Goal: Task Accomplishment & Management: Manage account settings

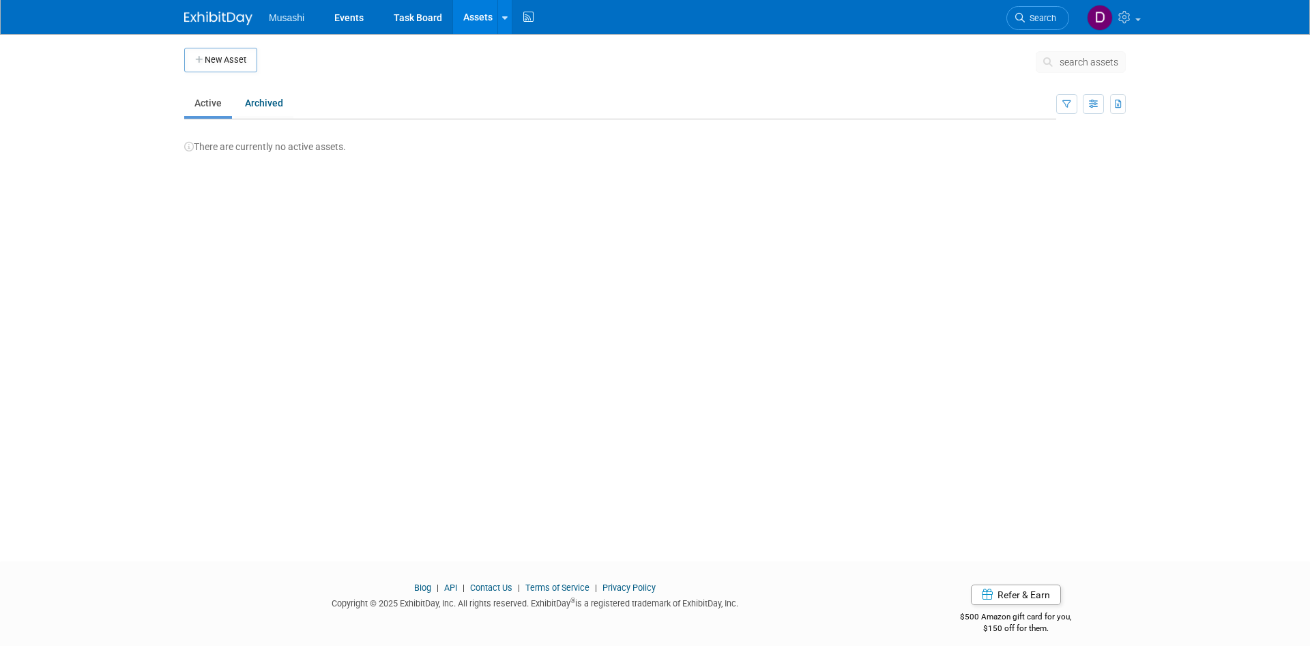
click at [231, 18] on img at bounding box center [218, 19] width 68 height 14
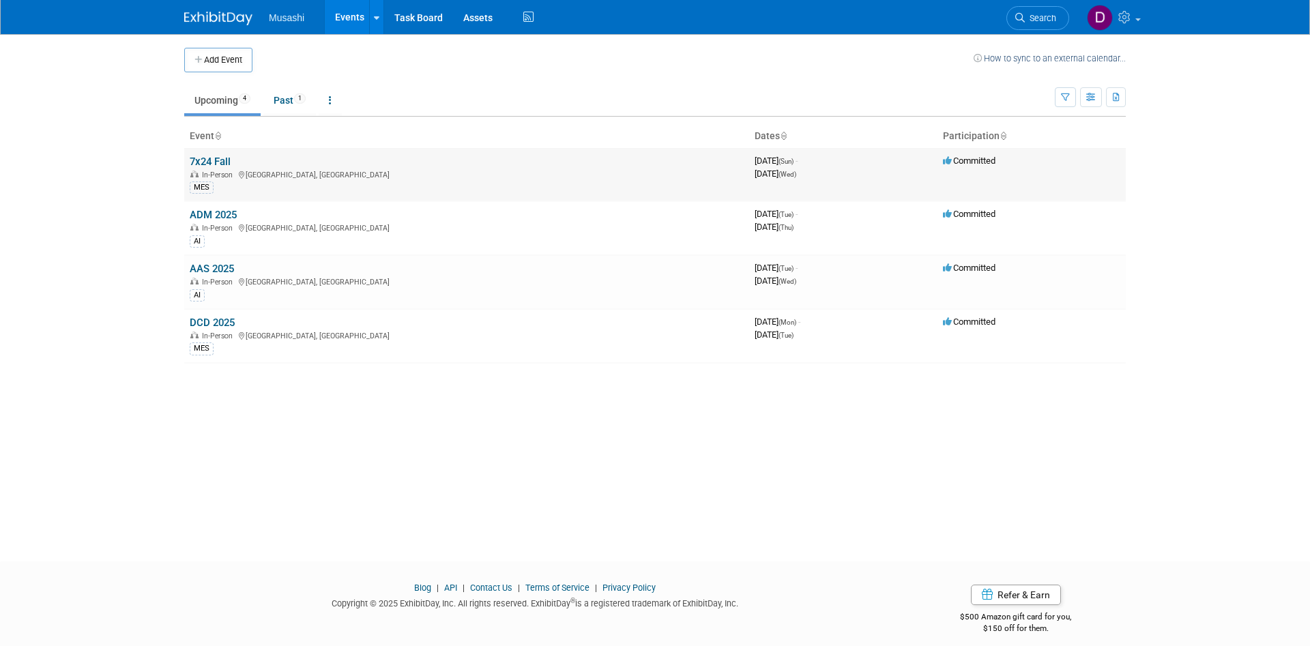
click at [222, 160] on link "7x24 Fall" at bounding box center [210, 162] width 41 height 12
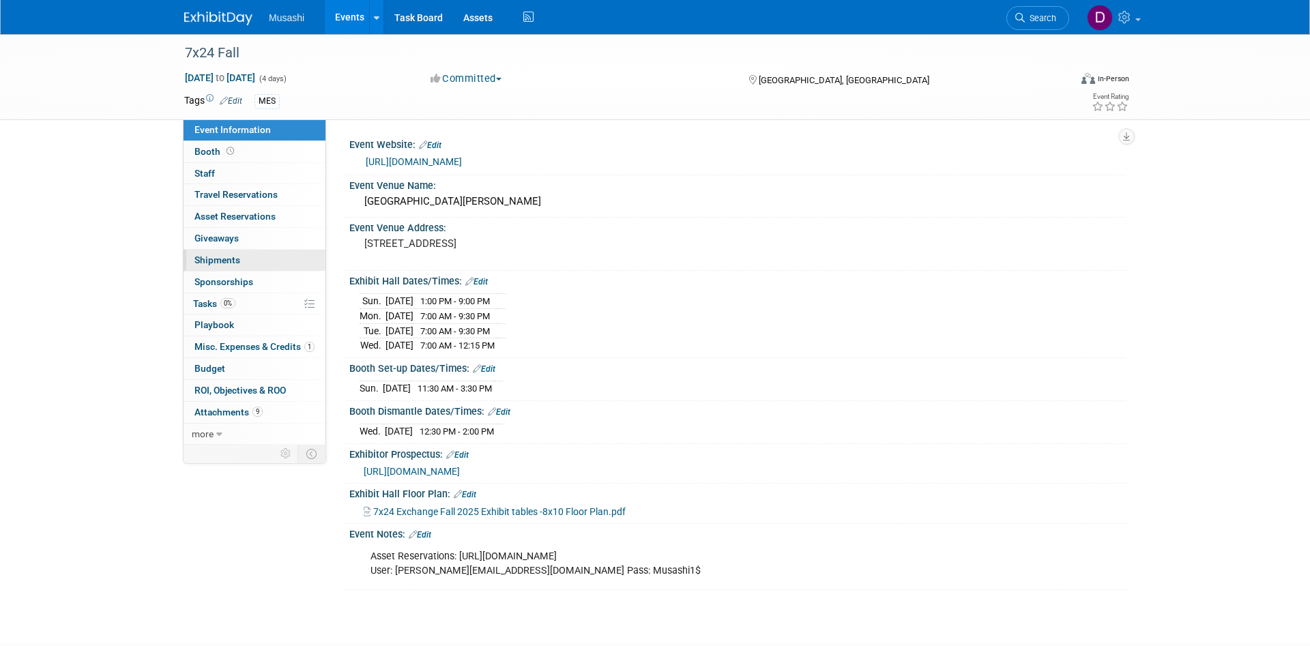
click at [248, 256] on link "0 Shipments 0" at bounding box center [255, 260] width 142 height 21
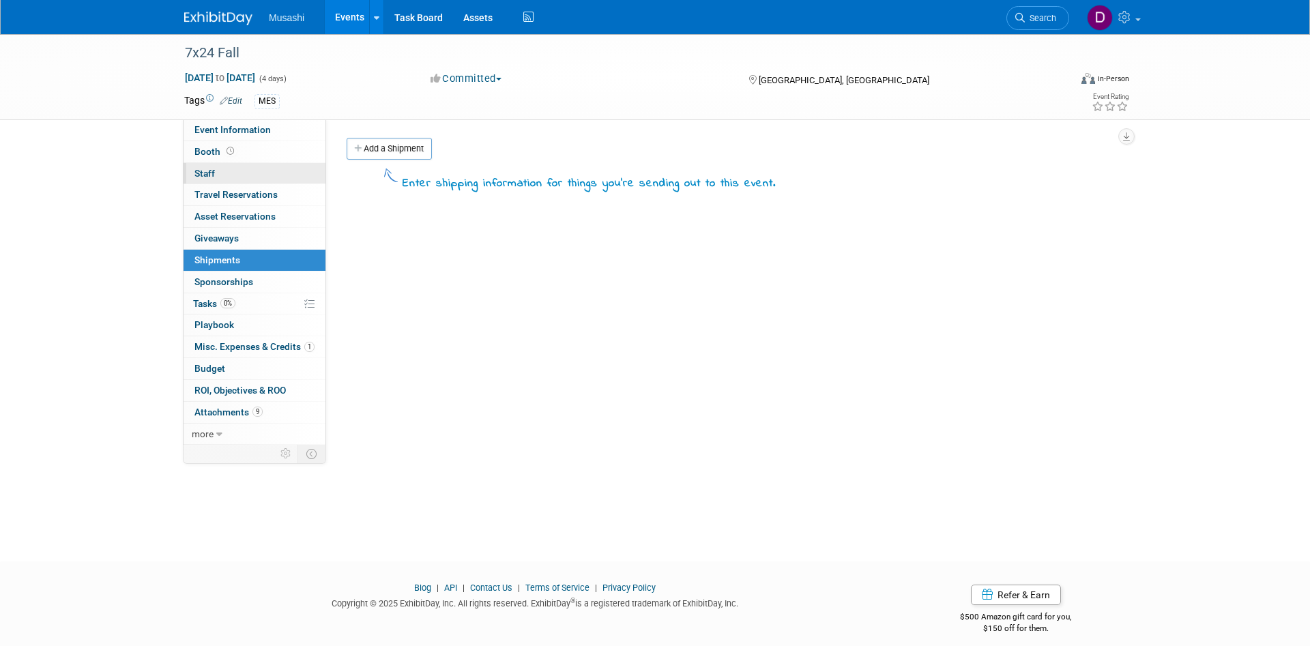
click at [276, 171] on link "0 Staff 0" at bounding box center [255, 173] width 142 height 21
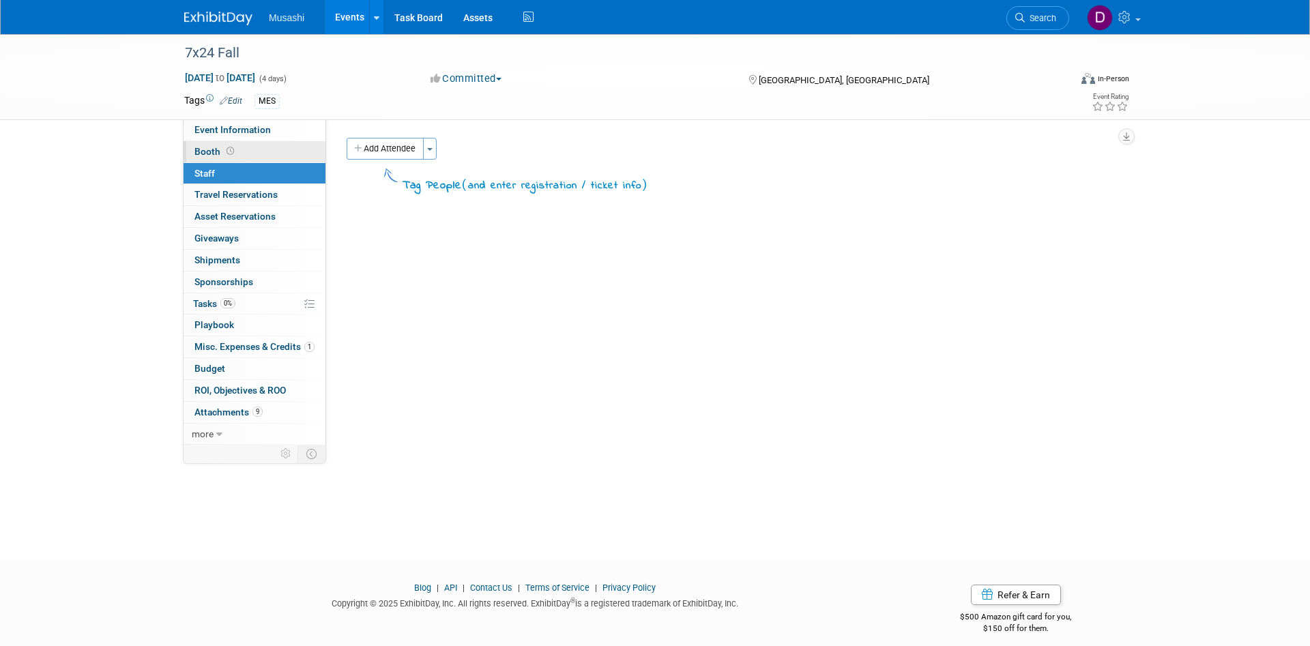
click at [282, 145] on link "Booth" at bounding box center [255, 151] width 142 height 21
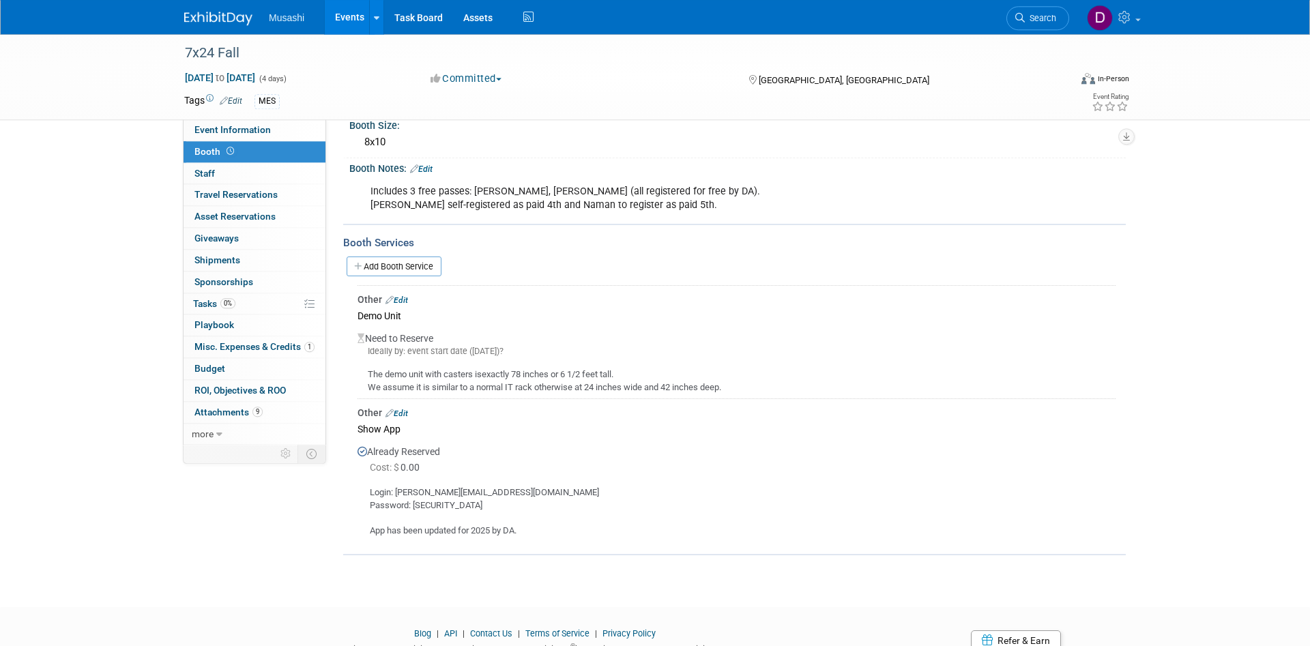
scroll to position [139, 0]
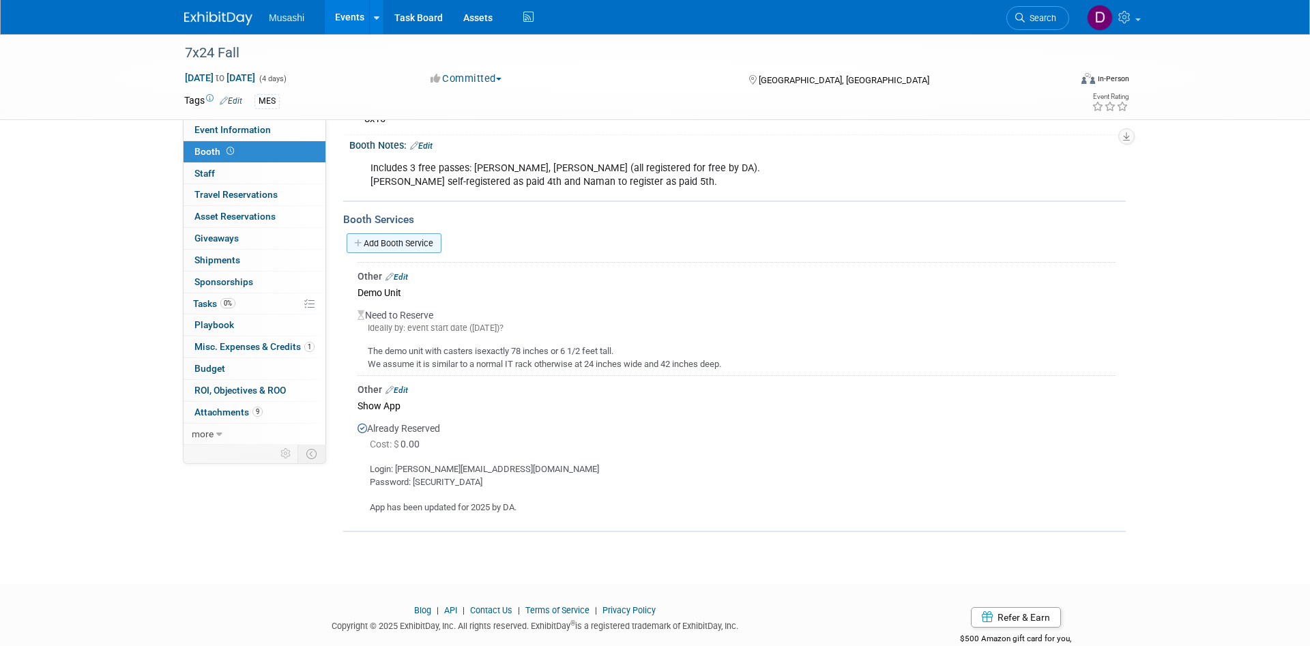
click at [410, 244] on link "Add Booth Service" at bounding box center [394, 243] width 95 height 20
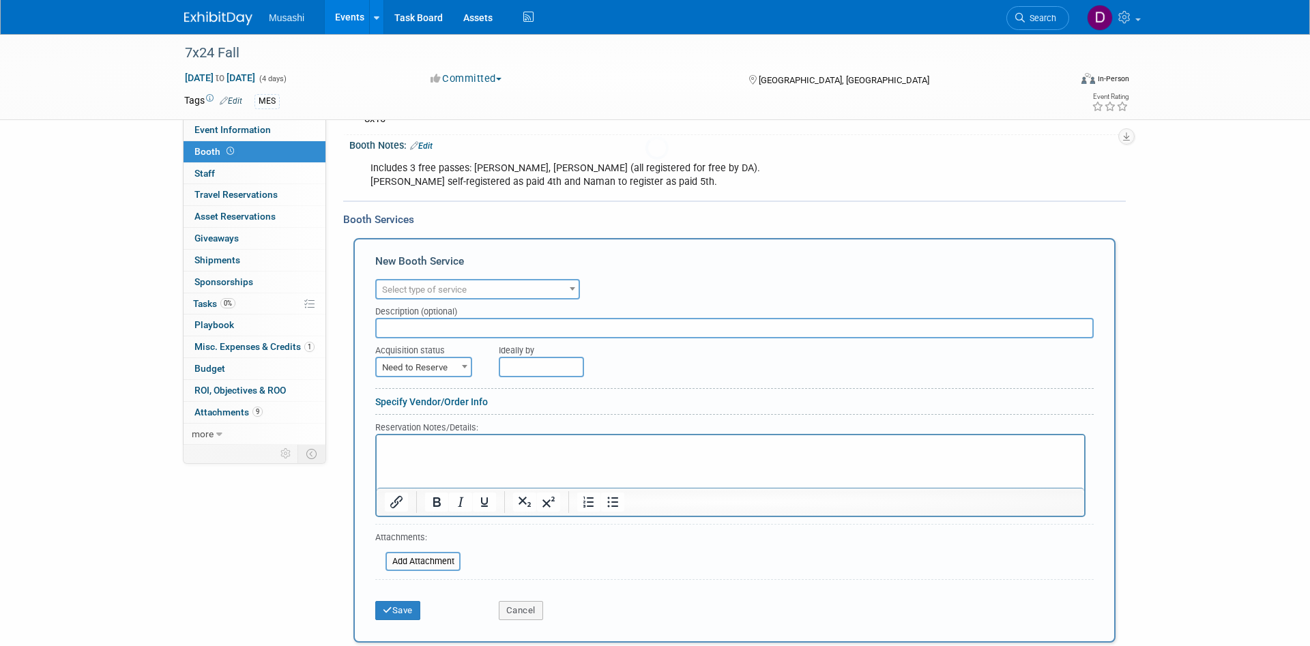
scroll to position [0, 0]
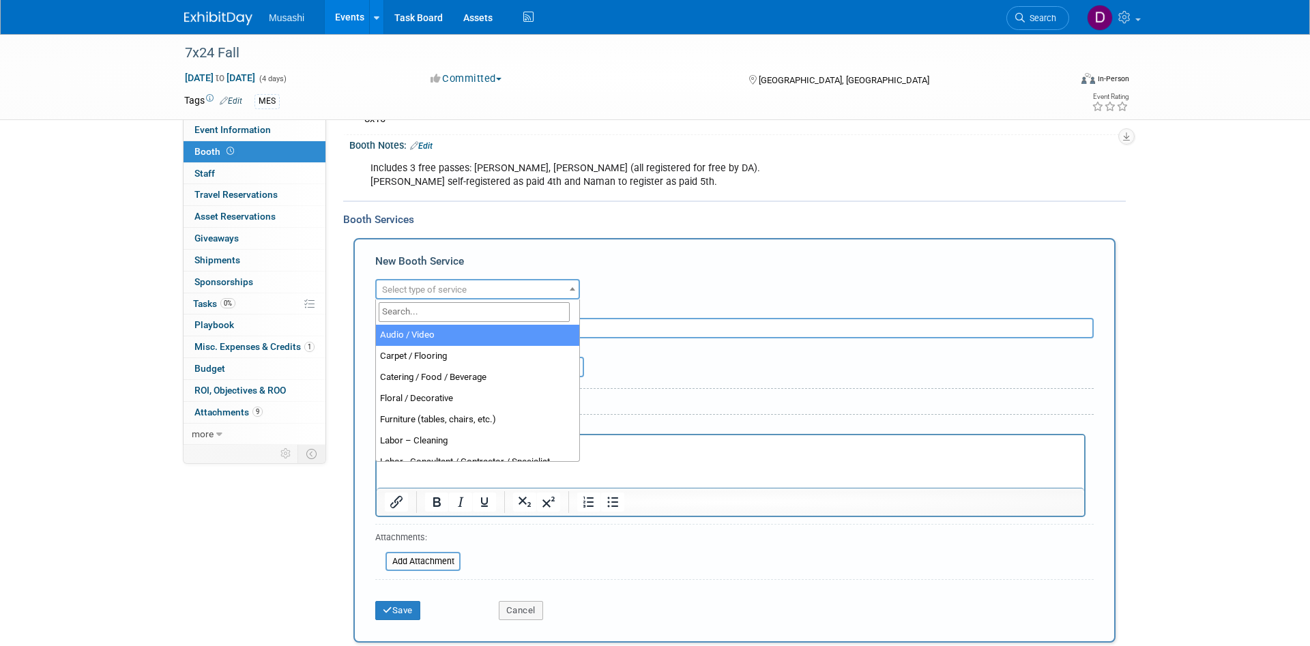
click at [445, 287] on span "Select type of service" at bounding box center [424, 289] width 85 height 10
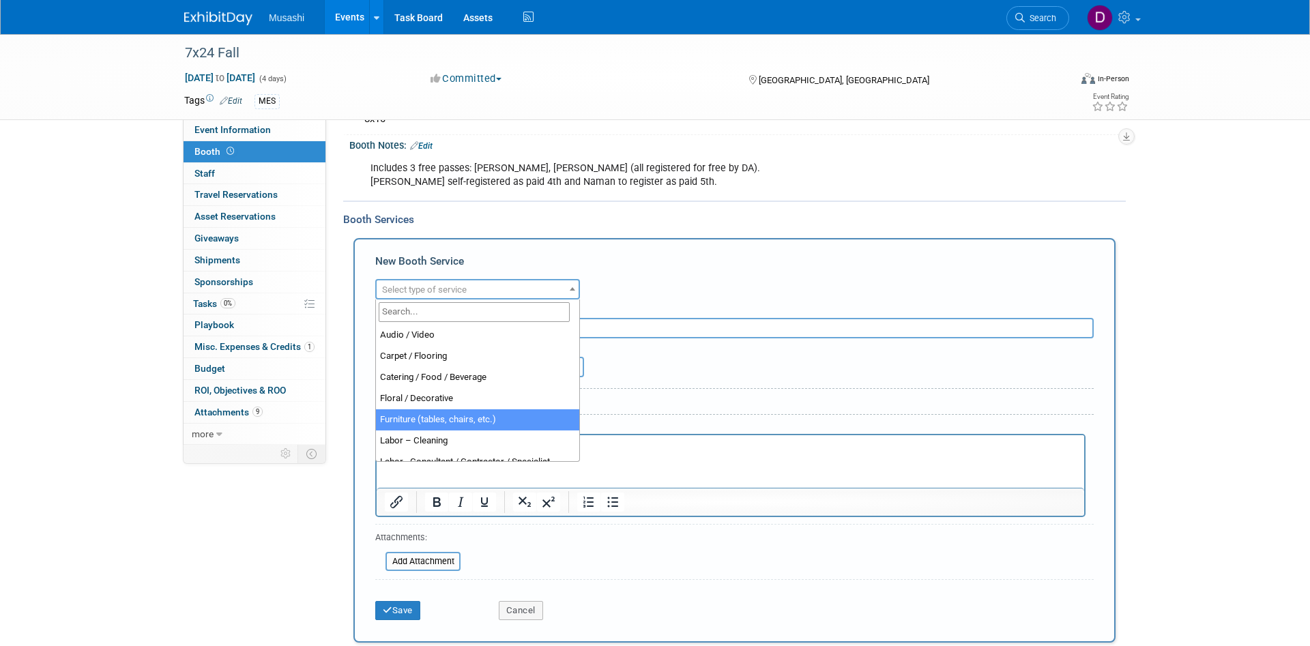
scroll to position [65, 0]
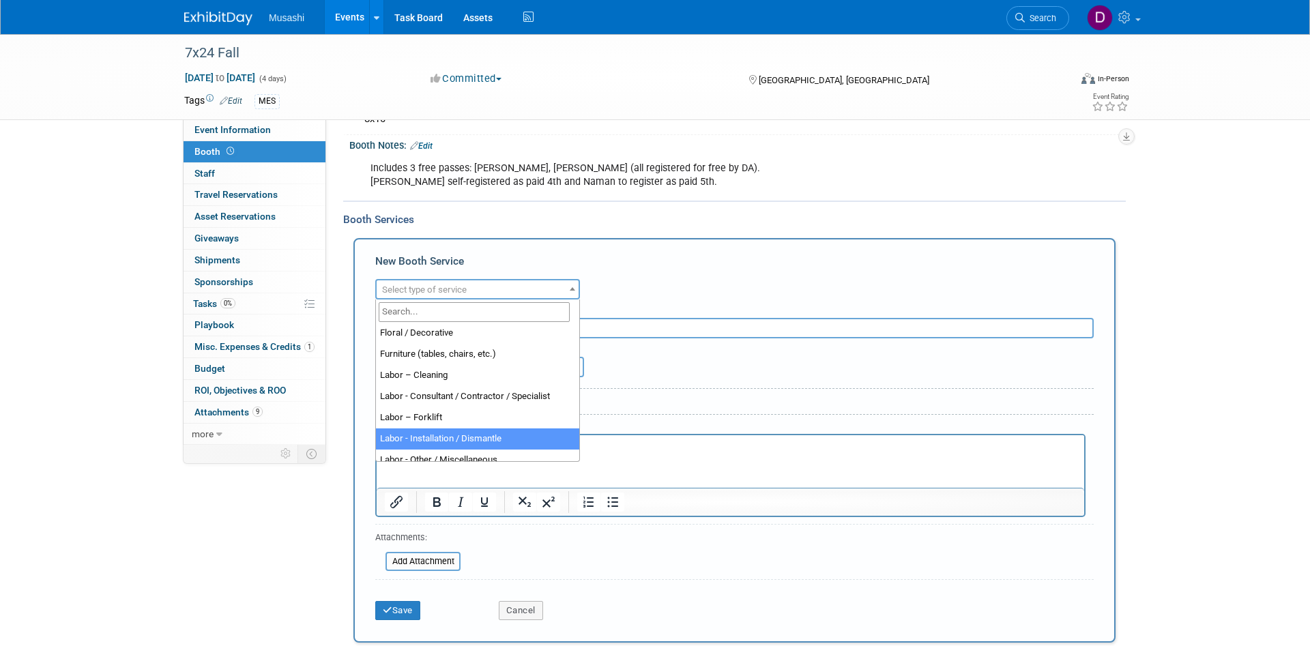
select select "11"
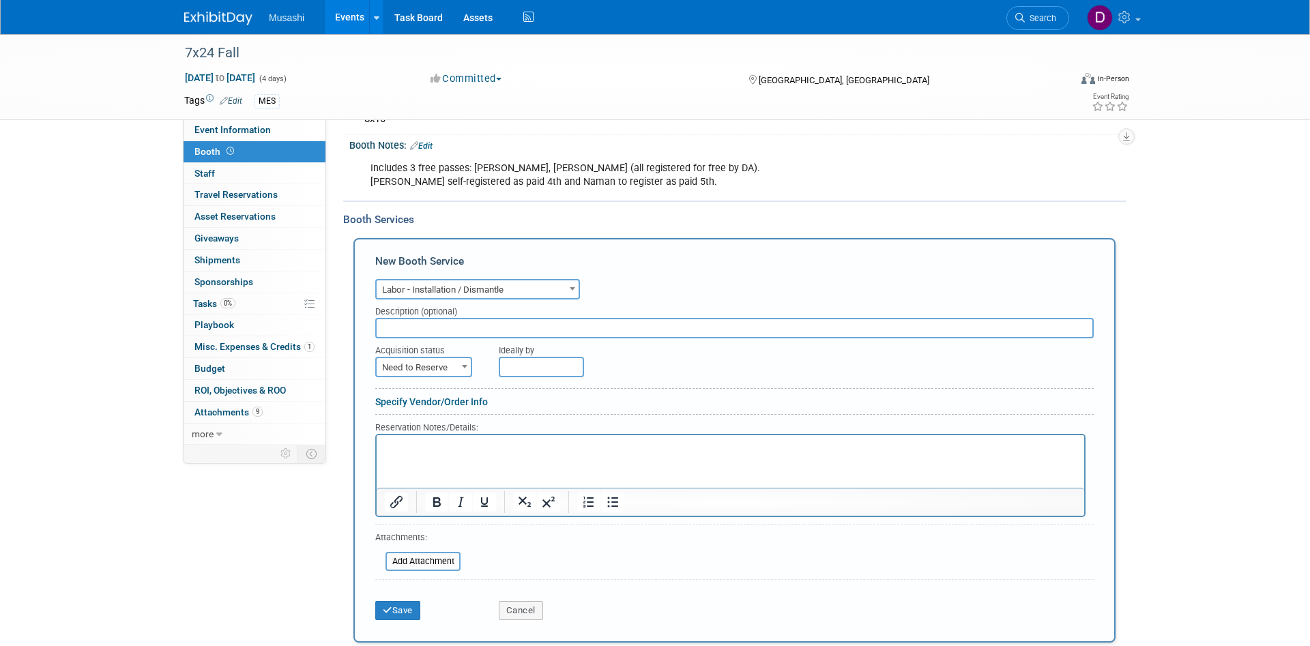
click at [463, 336] on input "text" at bounding box center [734, 328] width 718 height 20
click at [463, 366] on b at bounding box center [464, 366] width 5 height 3
select select "2"
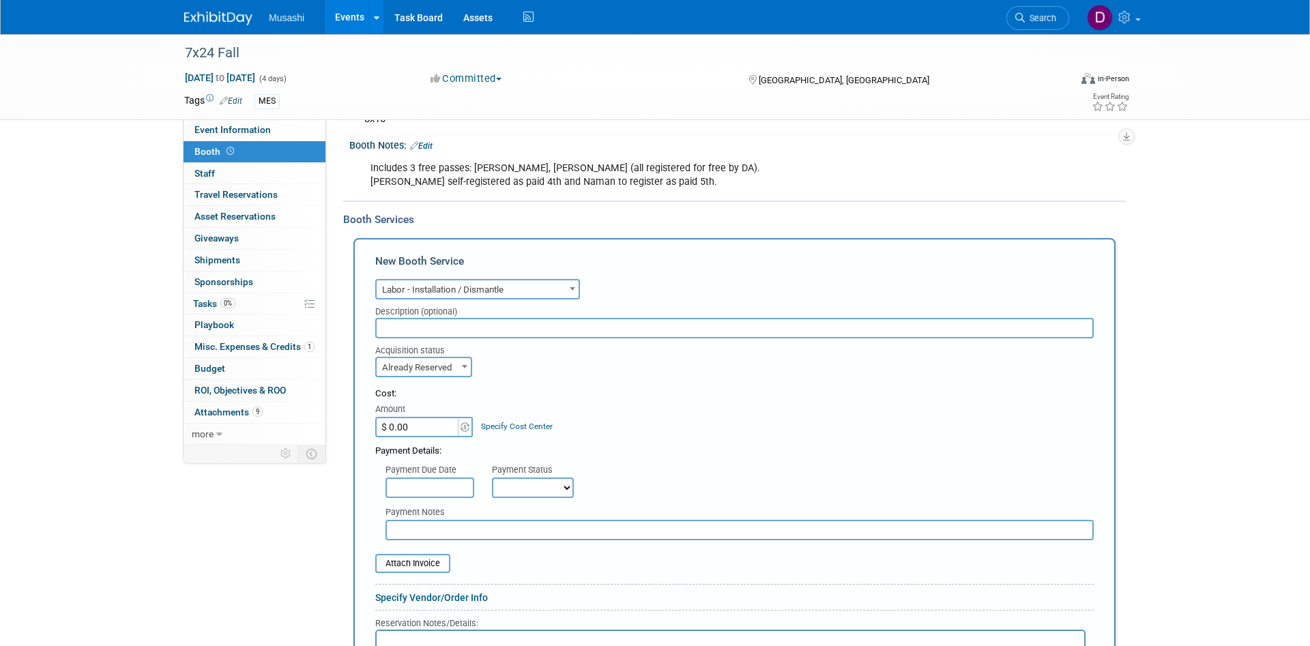
click at [437, 415] on div "Amount" at bounding box center [424, 410] width 99 height 14
click at [400, 430] on input "$ 0.00" at bounding box center [417, 427] width 85 height 20
type input "$ 459.06"
click at [549, 376] on div "Acquisition status Need to Reserve Already Reserved Already Reserved Ideally by" at bounding box center [734, 357] width 739 height 39
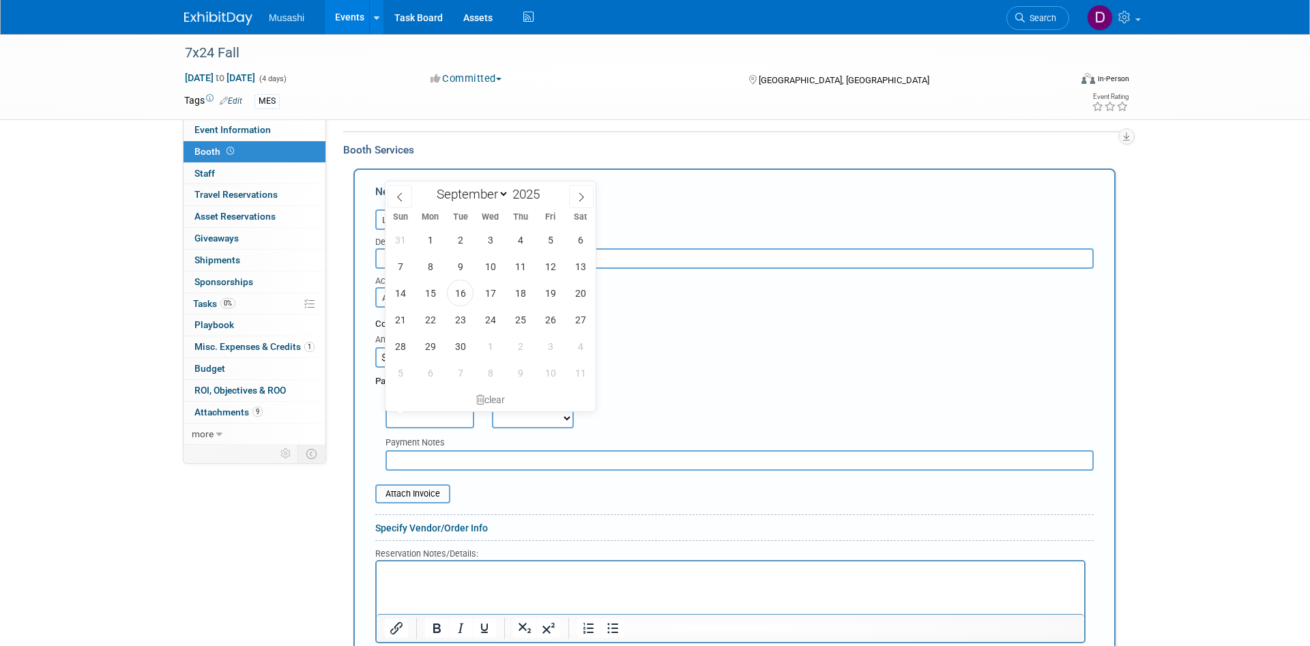
click at [463, 418] on input "text" at bounding box center [429, 418] width 89 height 20
click at [455, 297] on span "16" at bounding box center [460, 293] width 27 height 27
type input "Sep 16, 2025"
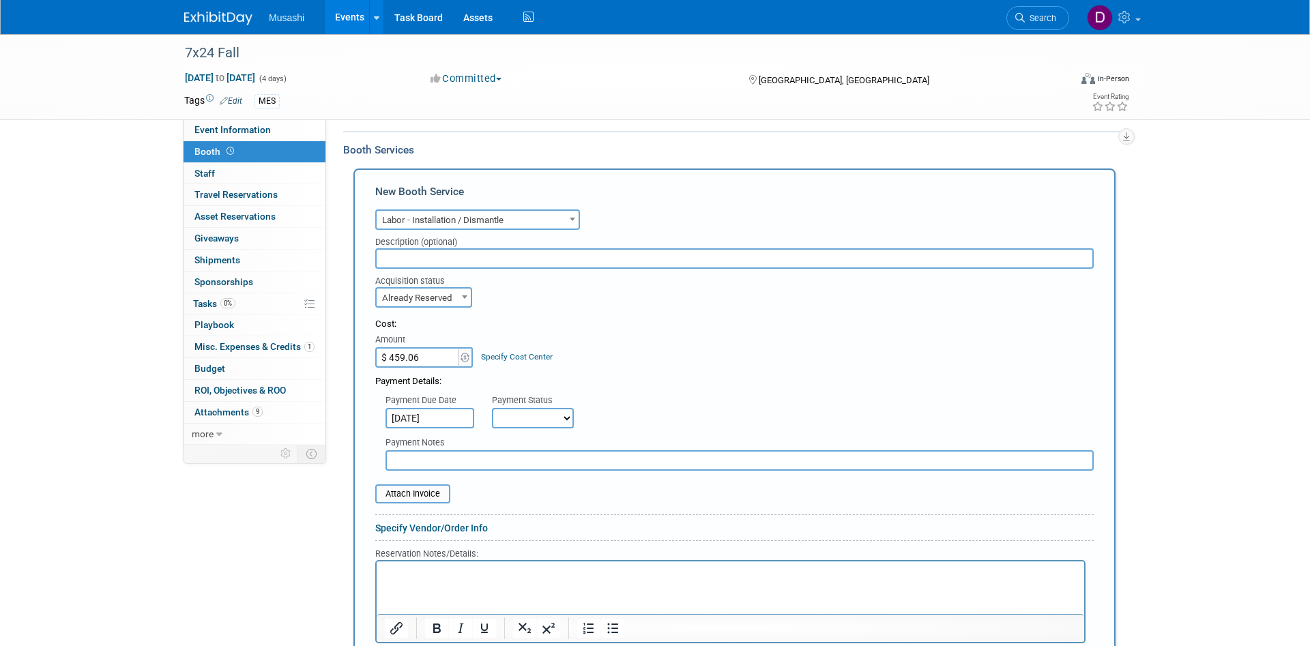
click at [492, 408] on select "Not Paid Yet Partially Paid Paid in Full" at bounding box center [533, 418] width 82 height 20
select select "1"
click option "Paid in Full" at bounding box center [0, 0] width 0 height 0
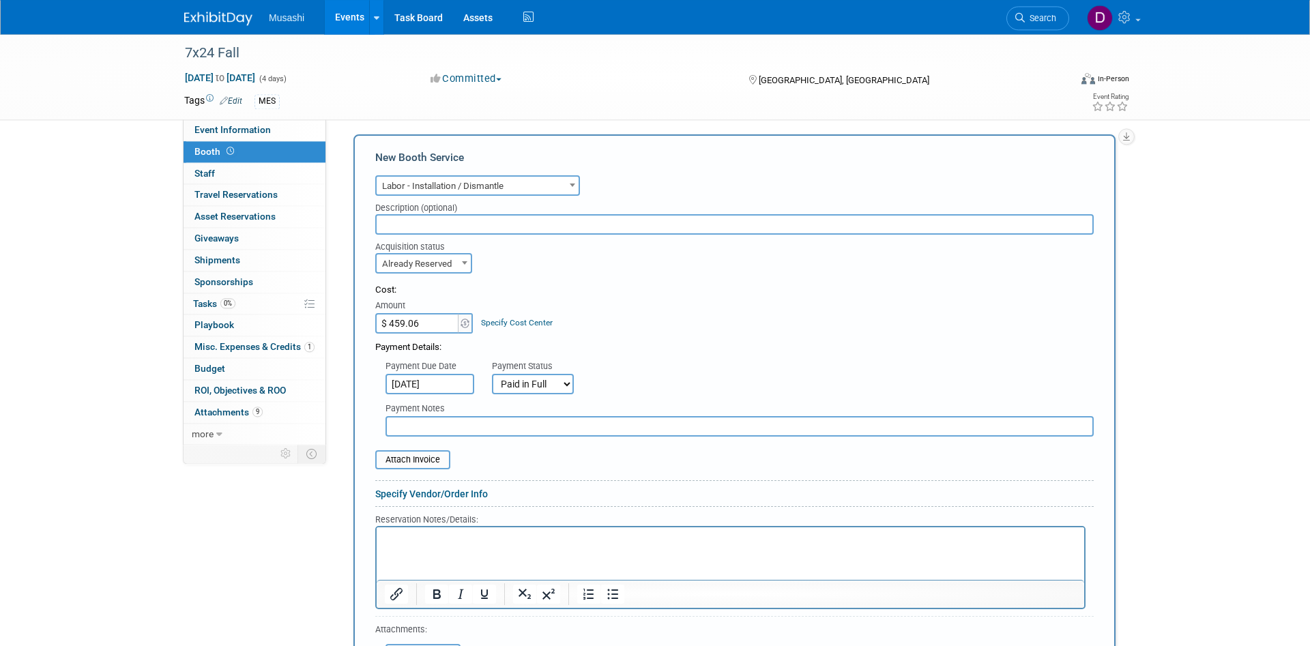
scroll to position [278, 0]
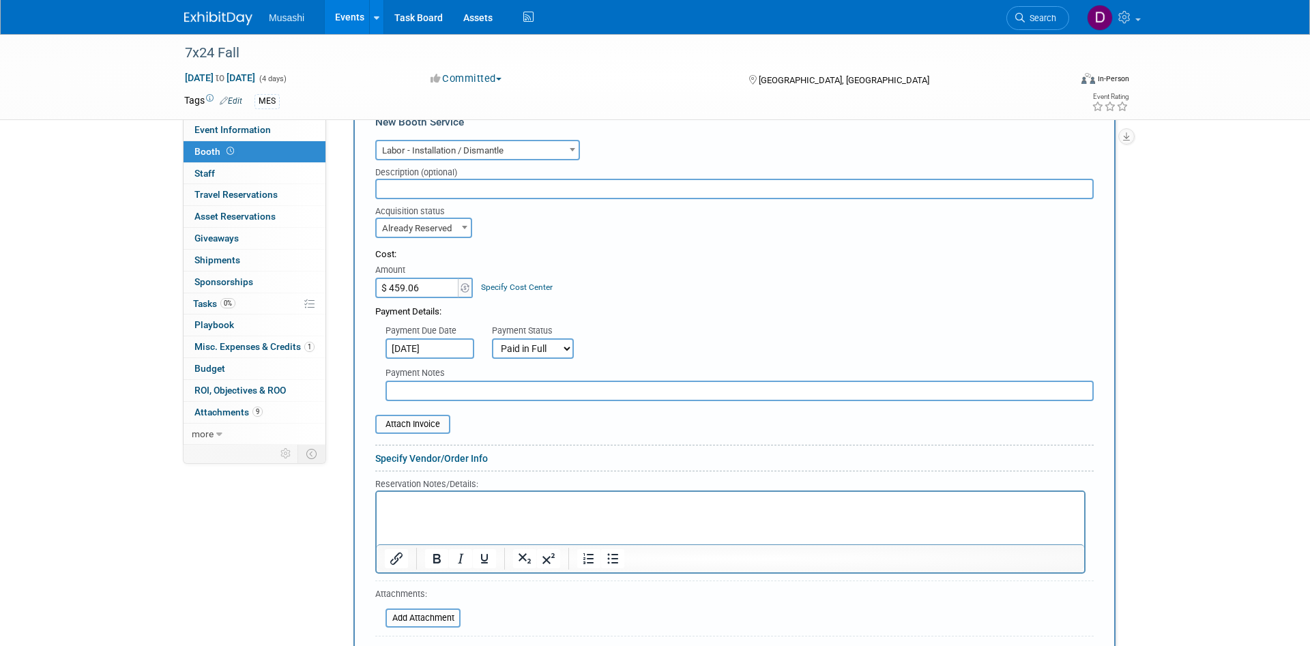
click at [467, 510] on html at bounding box center [730, 500] width 707 height 18
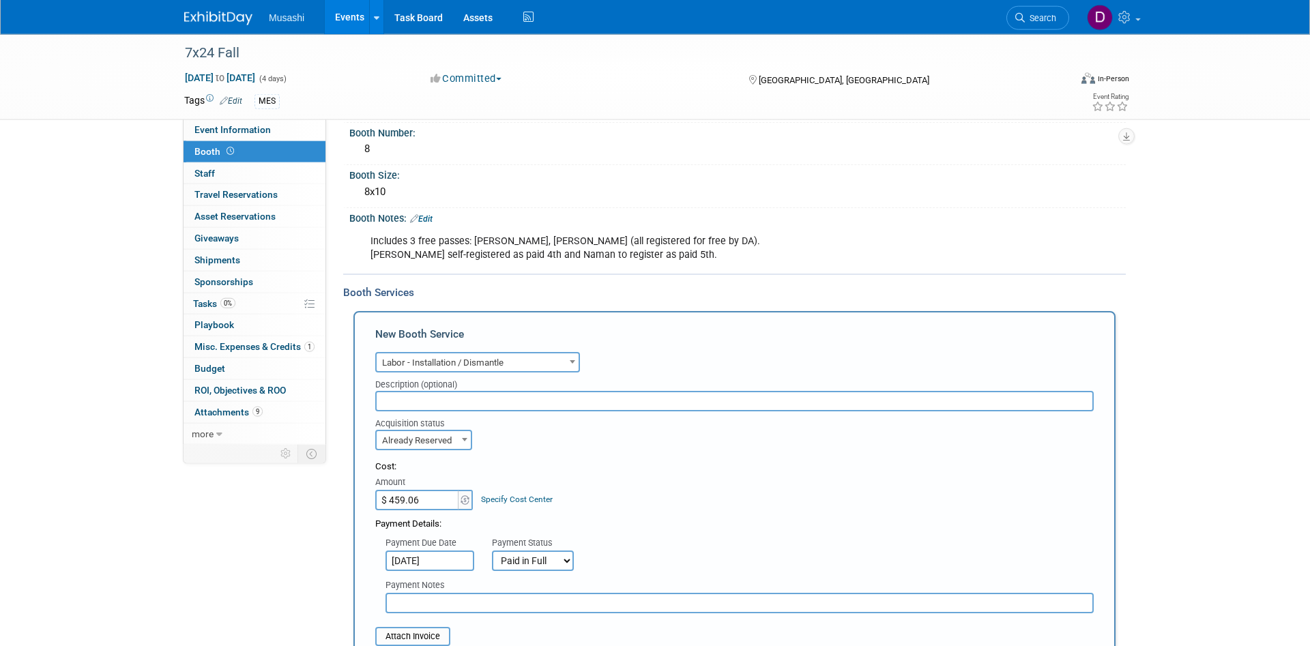
scroll to position [0, 0]
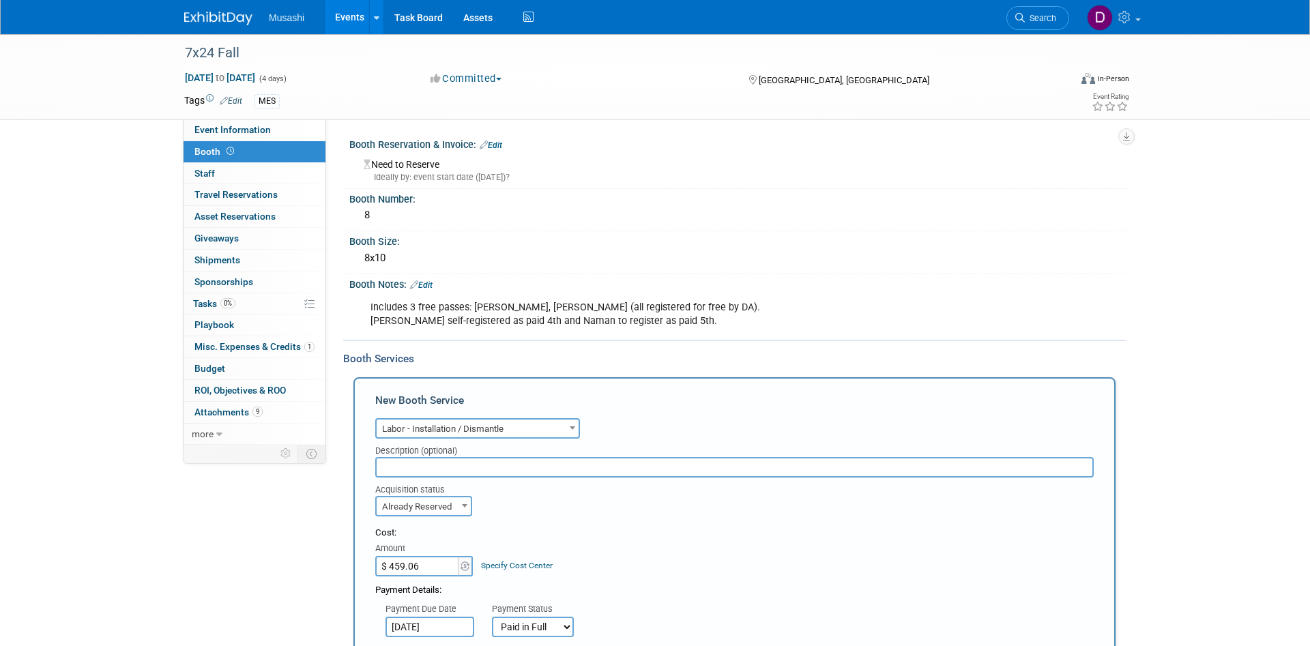
click at [481, 464] on input "text" at bounding box center [734, 467] width 718 height 20
type input "Install Only"
click at [778, 356] on div "Booth Services" at bounding box center [734, 358] width 783 height 15
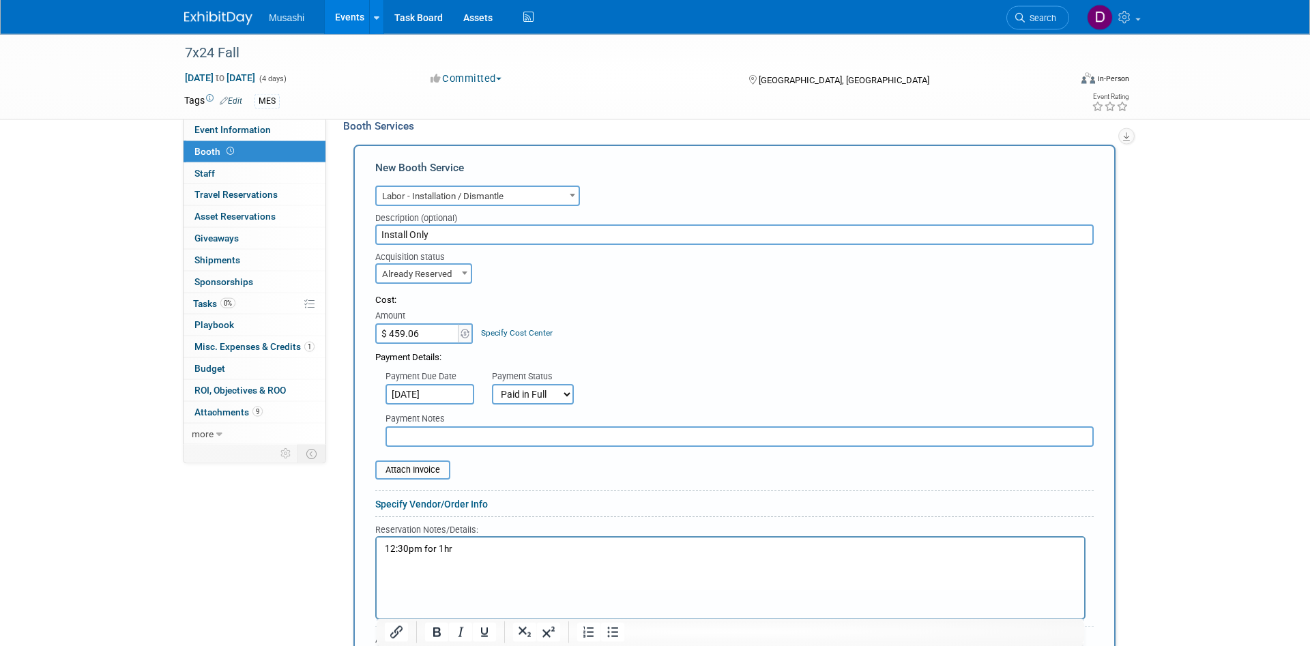
scroll to position [278, 0]
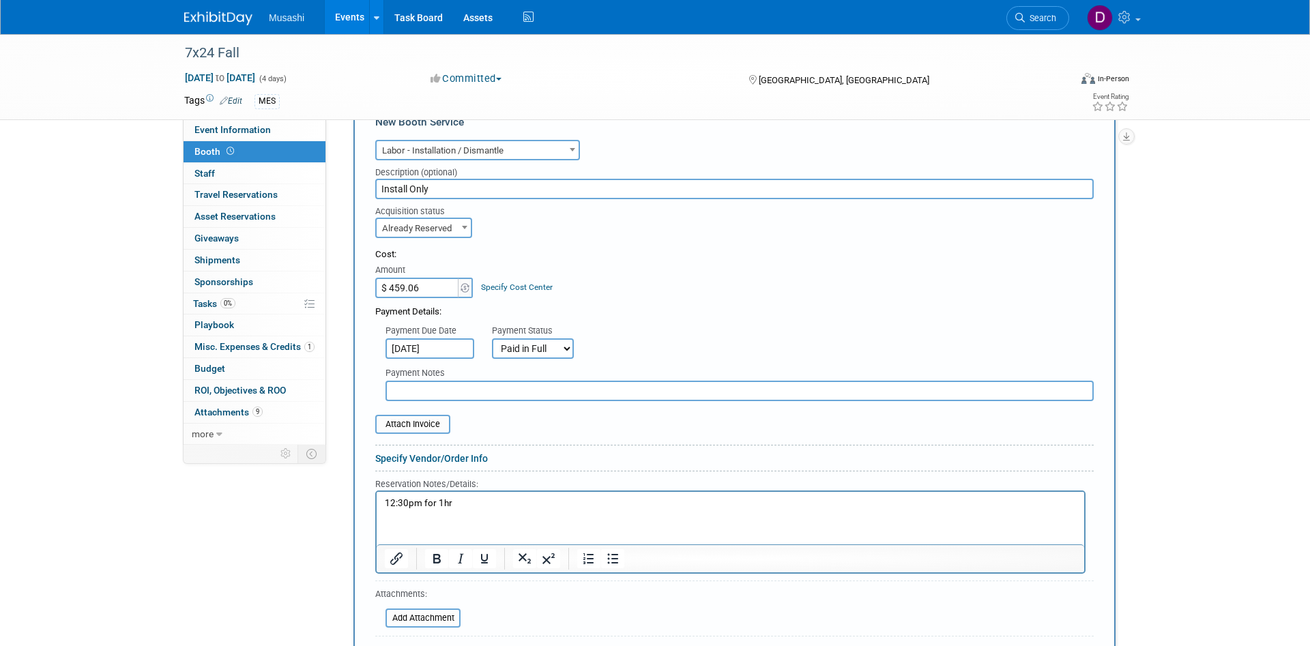
click at [420, 508] on p "12:30pm for 1hr" at bounding box center [731, 503] width 692 height 13
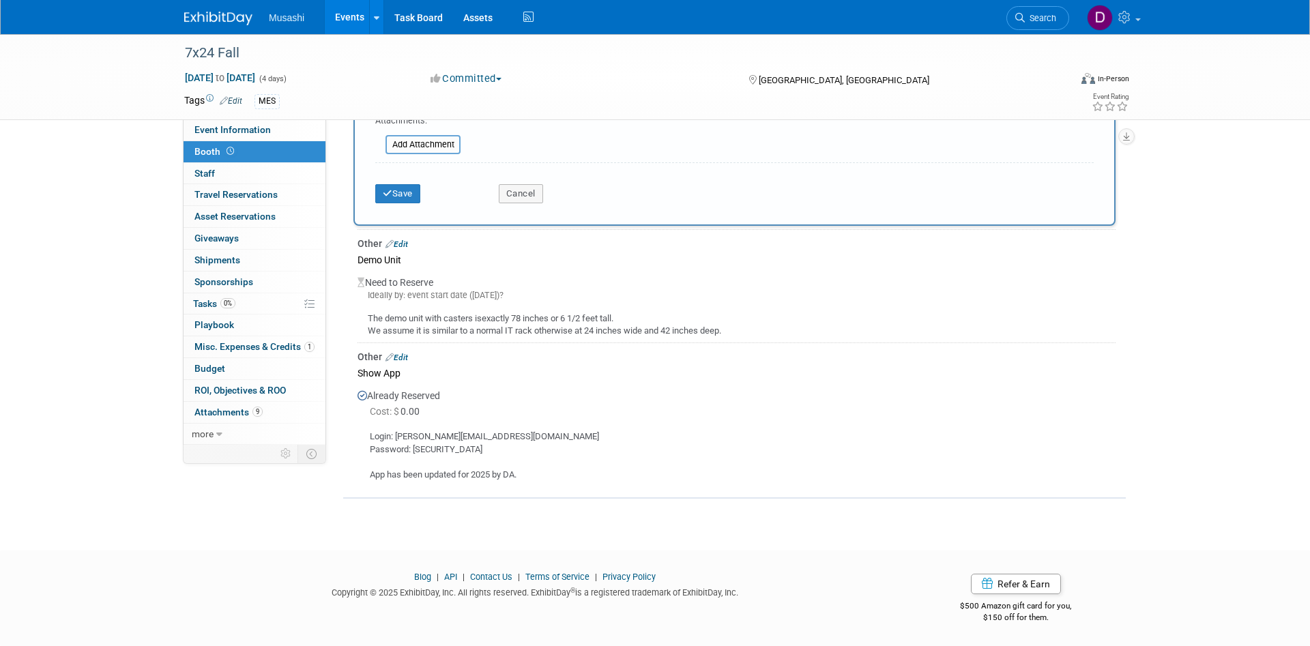
scroll to position [683, 0]
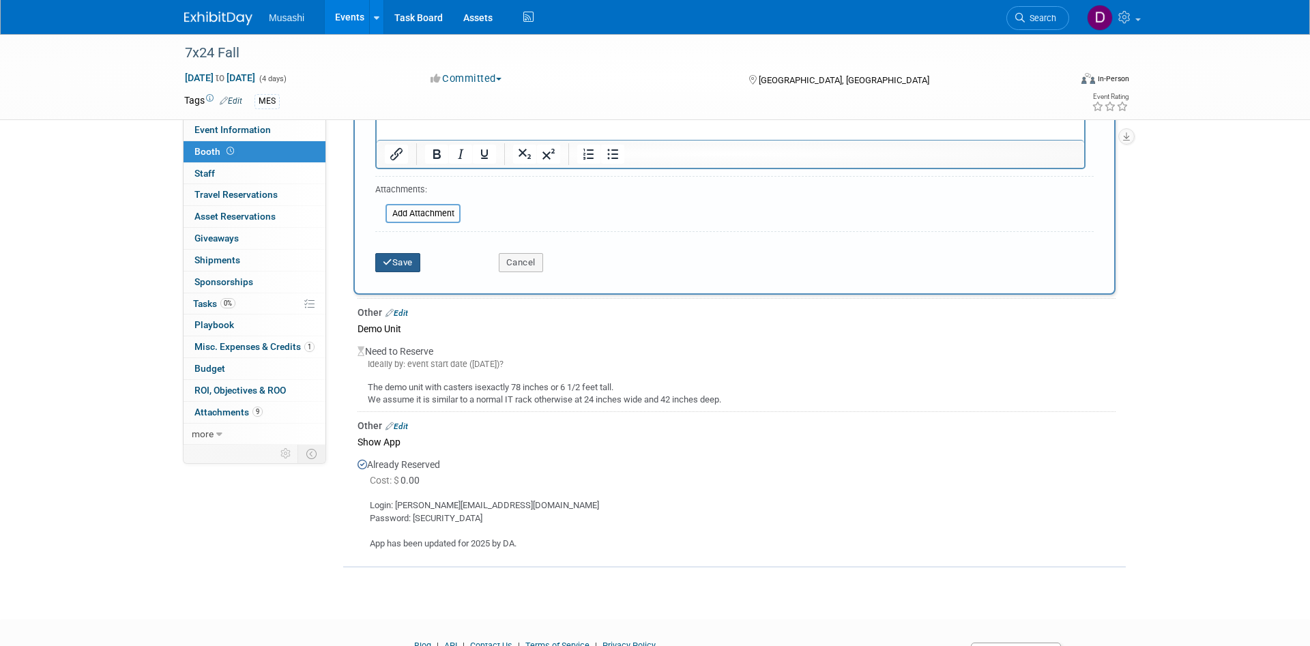
click at [403, 265] on button "Save" at bounding box center [397, 262] width 45 height 19
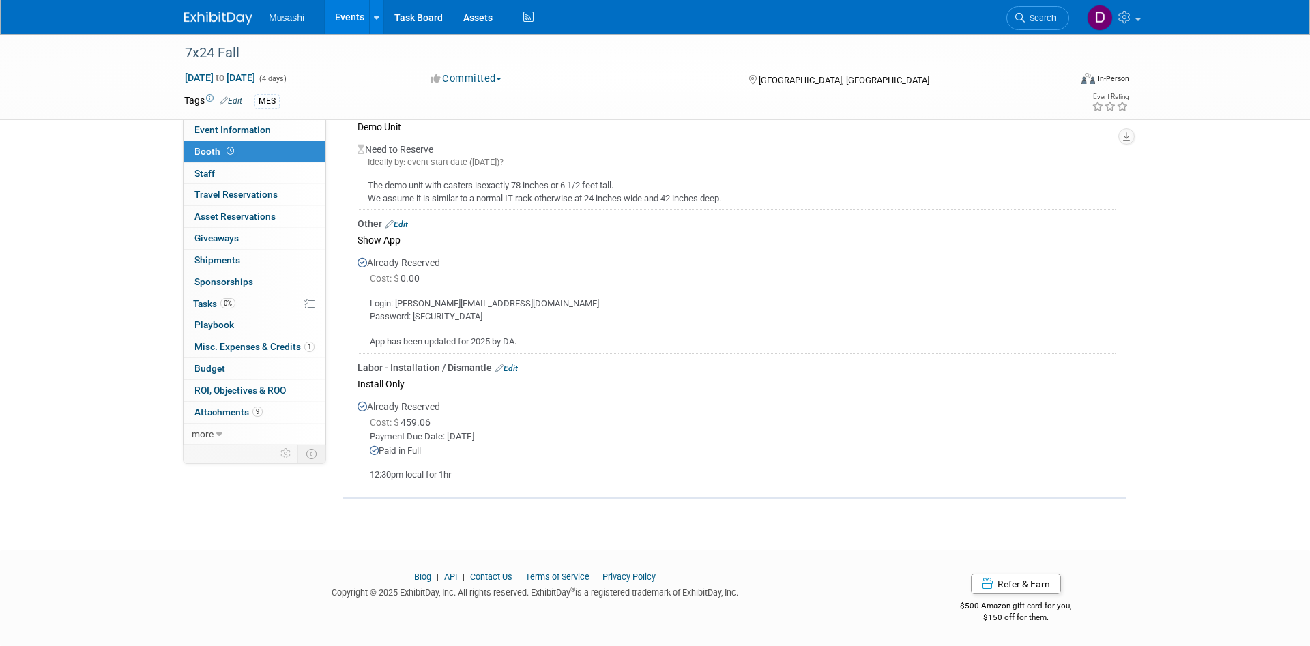
scroll to position [0, 0]
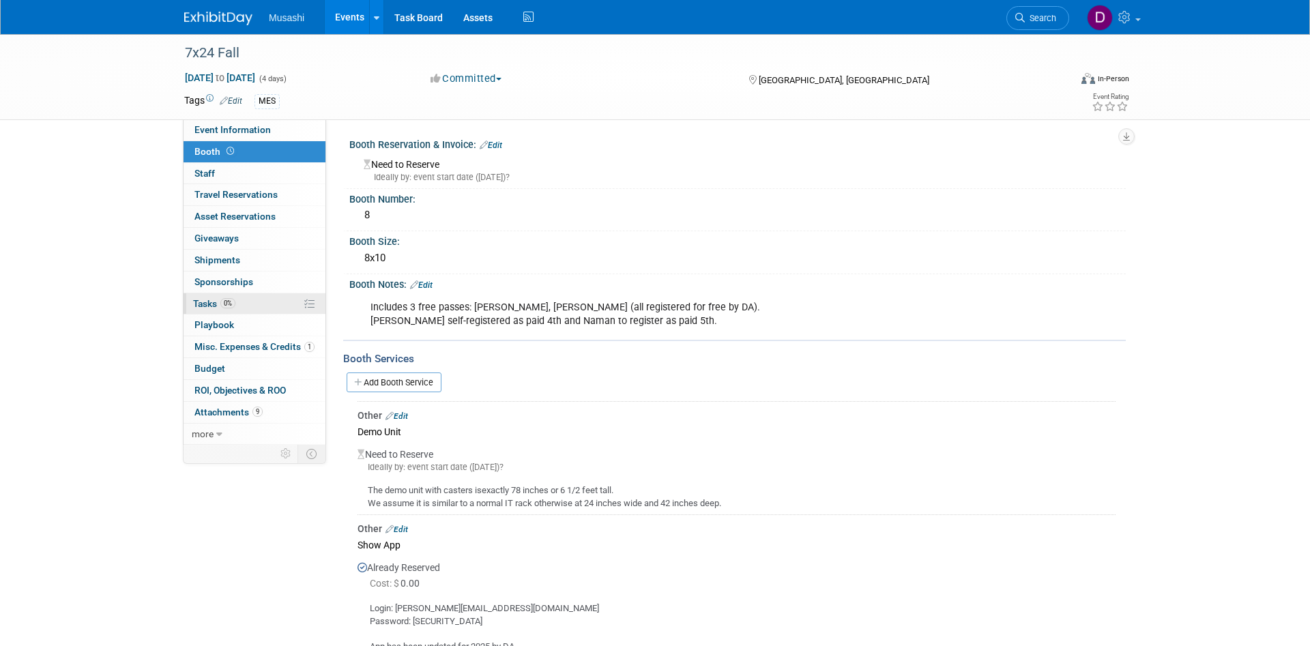
click at [266, 308] on link "0% Tasks 0%" at bounding box center [255, 303] width 142 height 21
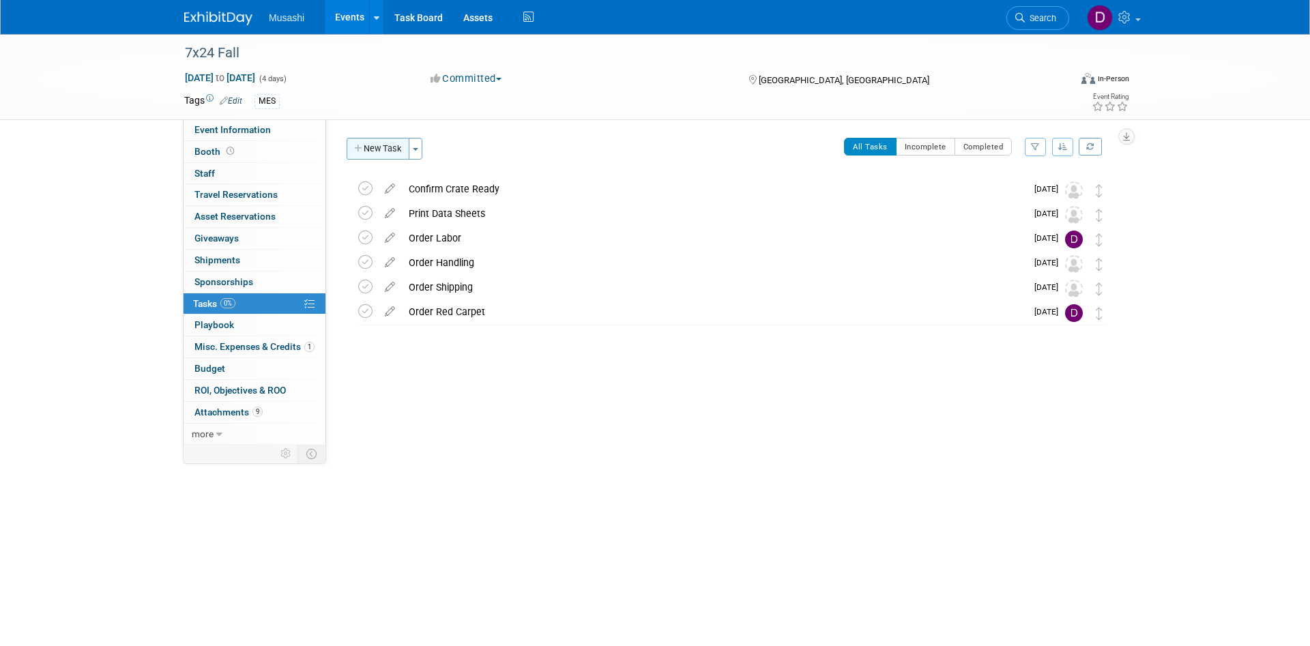
click at [398, 147] on button "New Task" at bounding box center [378, 149] width 63 height 22
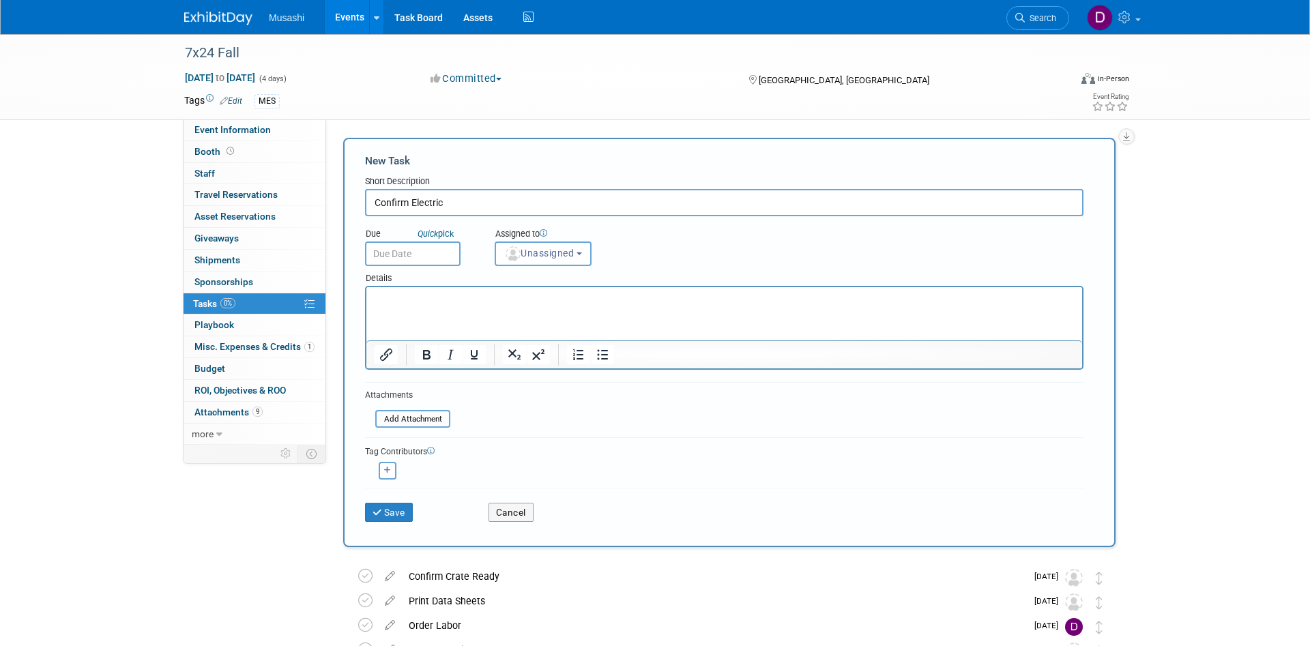
type input "Confirm Electric"
click at [439, 247] on input "text" at bounding box center [413, 254] width 96 height 25
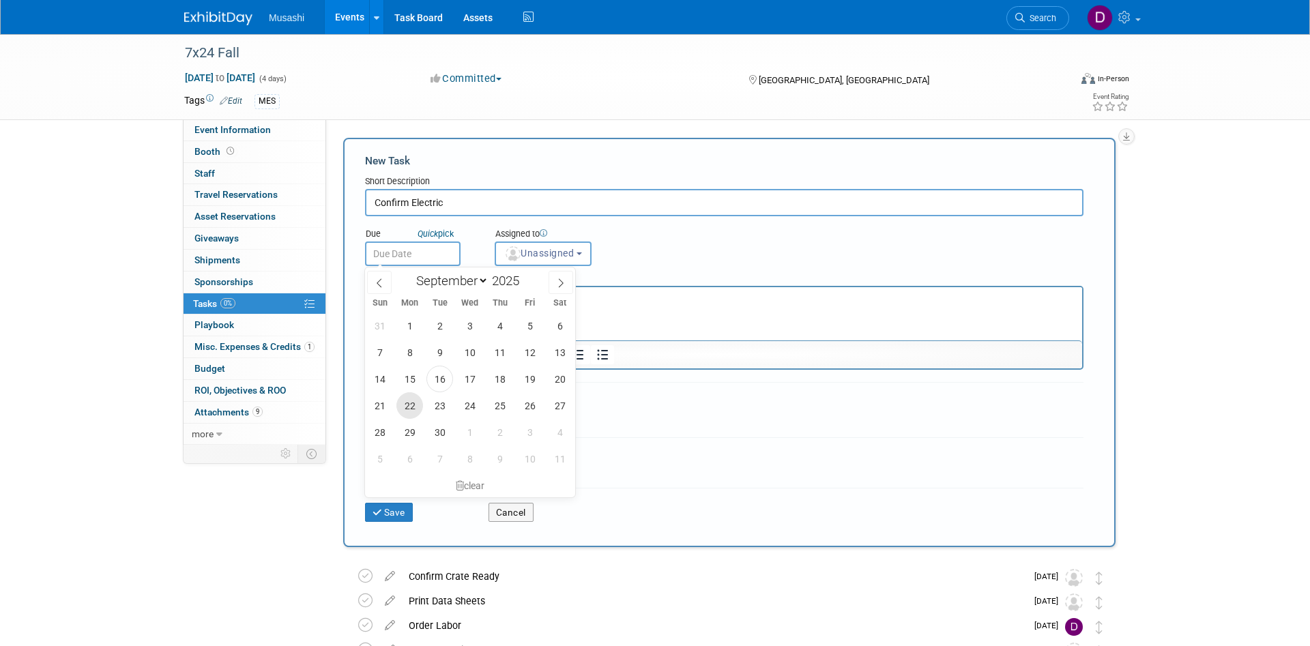
click at [411, 418] on span "22" at bounding box center [409, 405] width 27 height 27
type input "Sep 22, 2025"
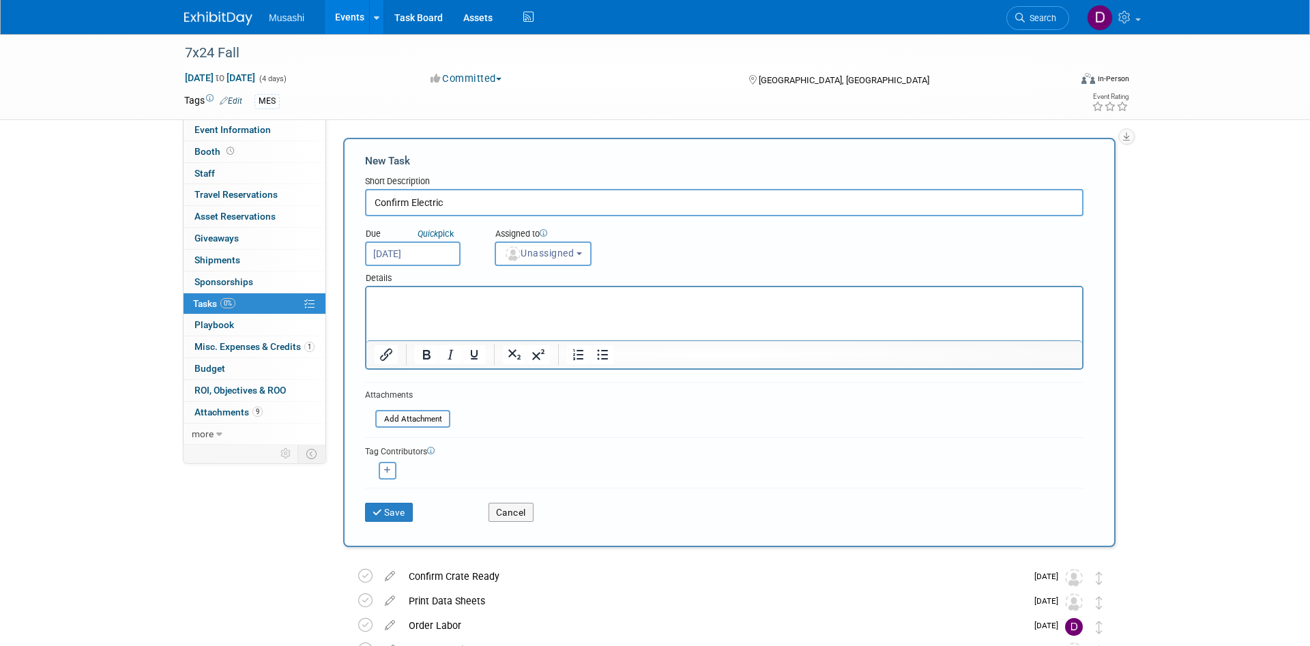
click at [490, 207] on input "Confirm Electric" at bounding box center [724, 202] width 718 height 27
type input "Confirm Electric and Internet"
click at [398, 508] on button "Save" at bounding box center [389, 512] width 48 height 19
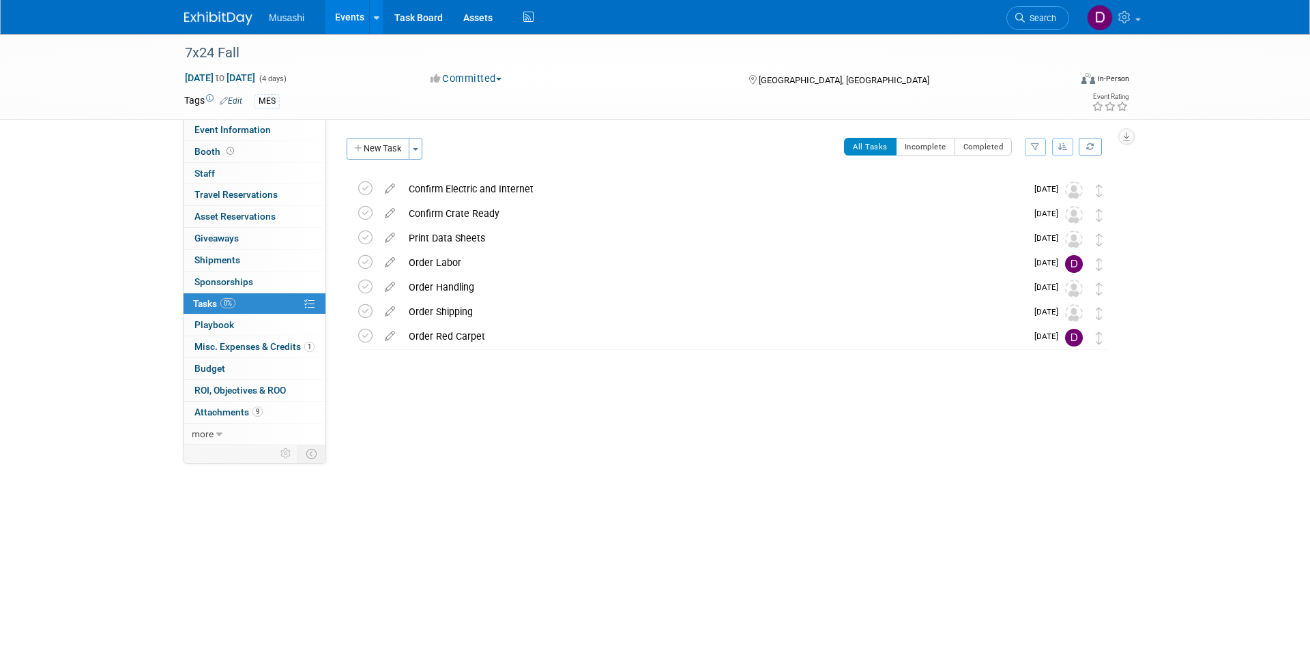
click at [287, 21] on span "Musashi" at bounding box center [286, 17] width 35 height 11
click at [223, 21] on img at bounding box center [218, 19] width 68 height 14
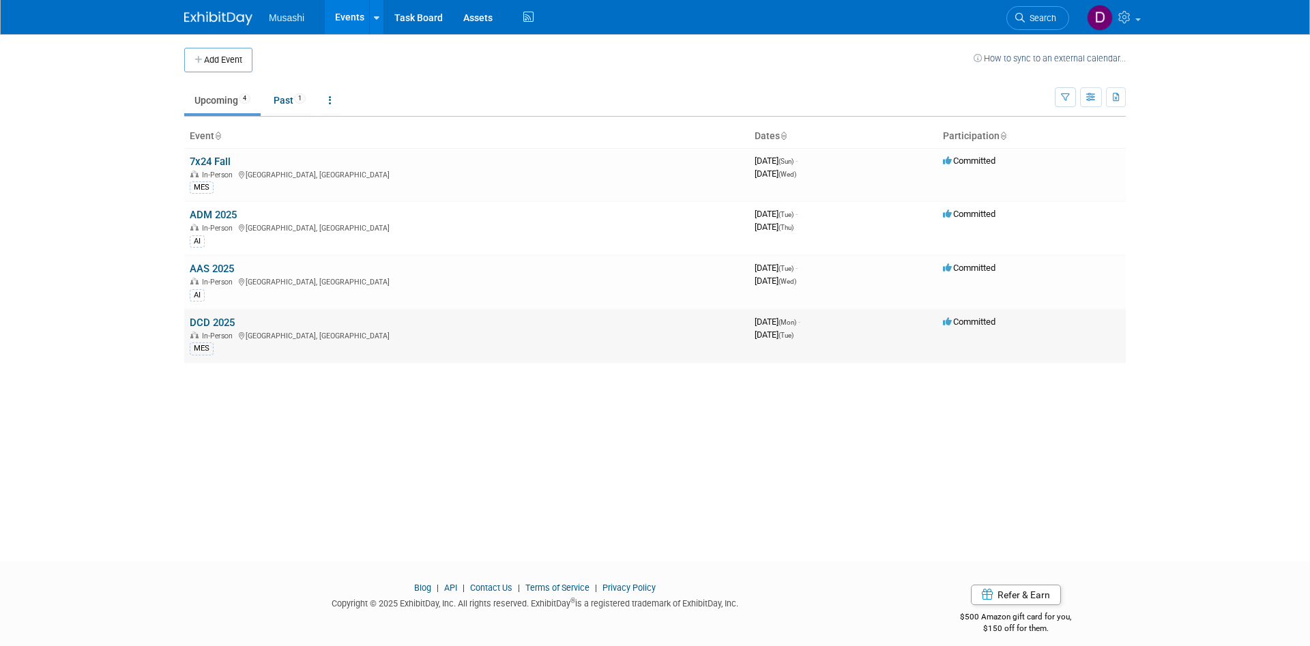
click at [222, 321] on link "DCD 2025" at bounding box center [212, 323] width 45 height 12
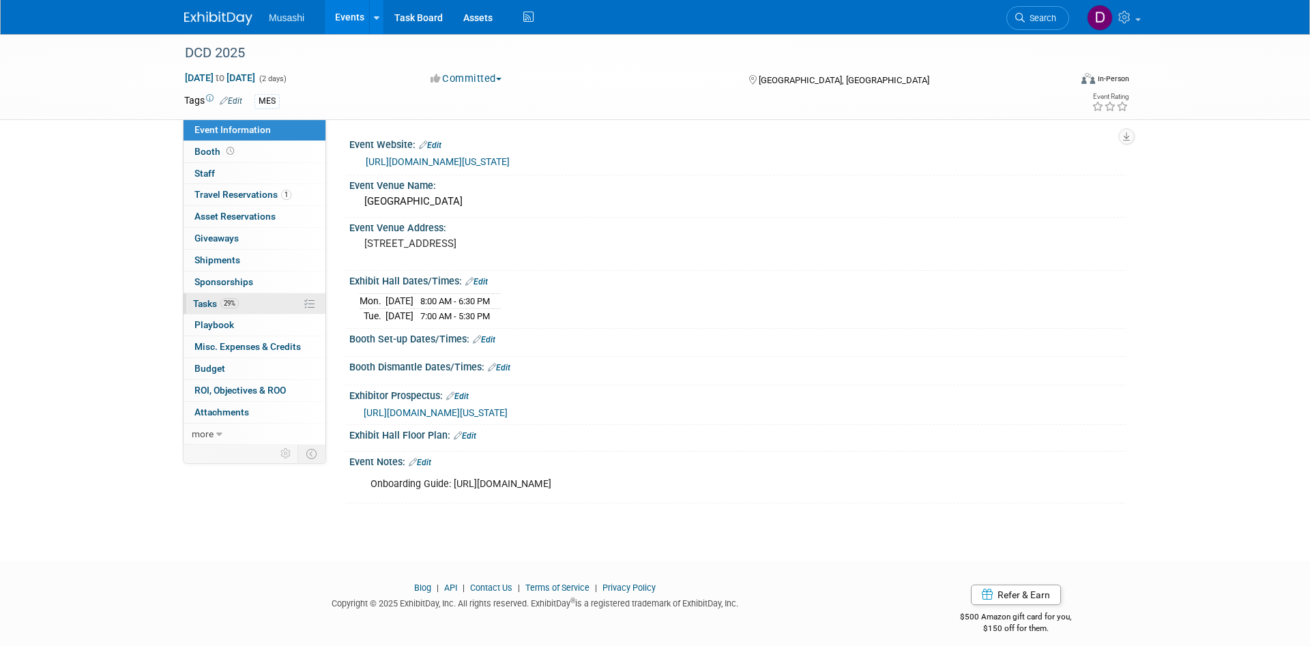
click at [224, 311] on link "29% Tasks 29%" at bounding box center [255, 303] width 142 height 21
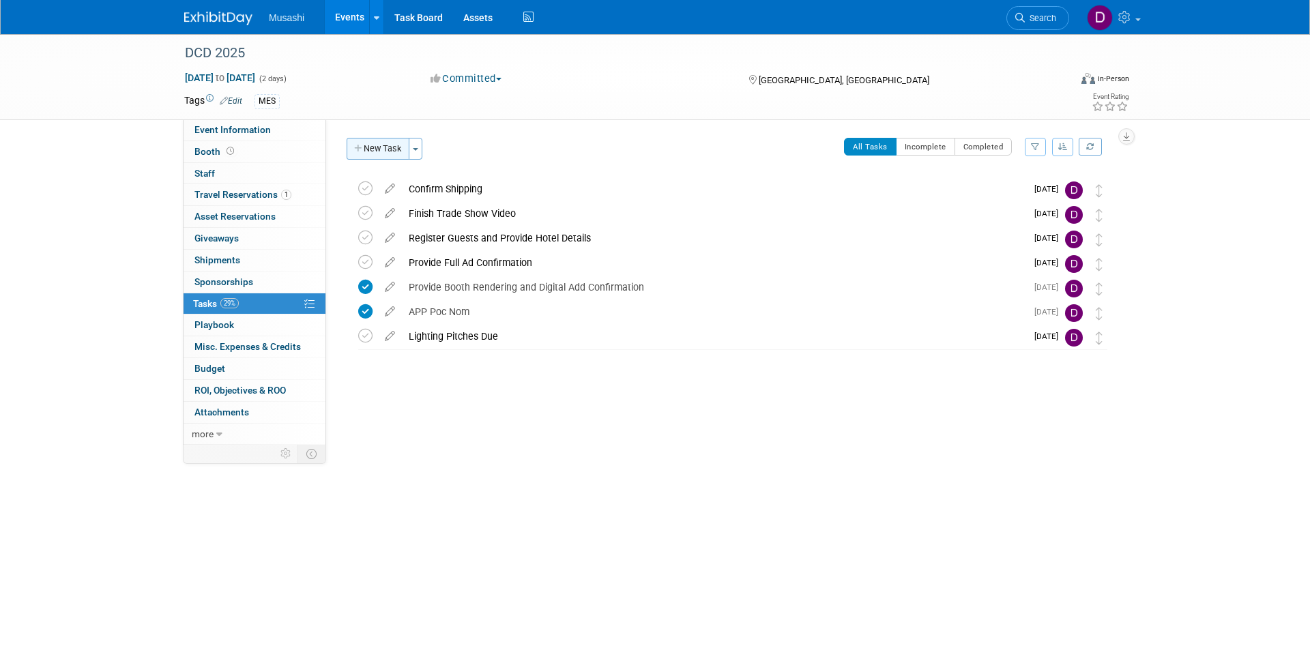
click at [377, 146] on button "New Task" at bounding box center [378, 149] width 63 height 22
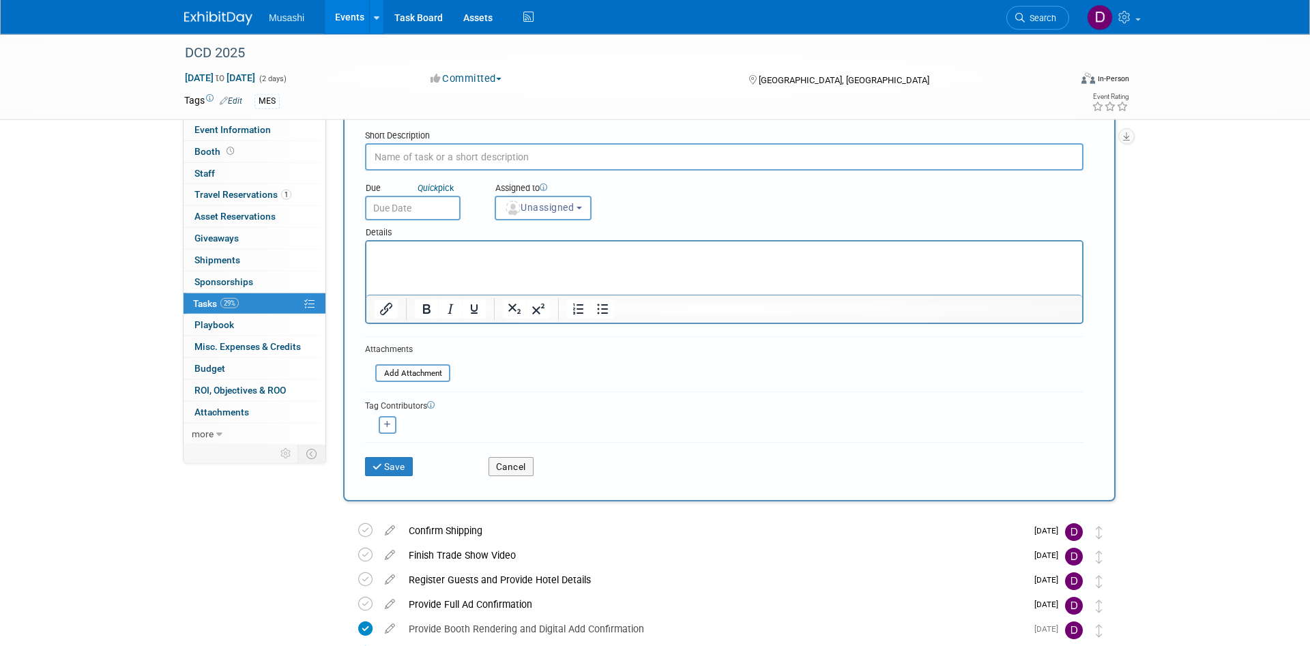
scroll to position [70, 0]
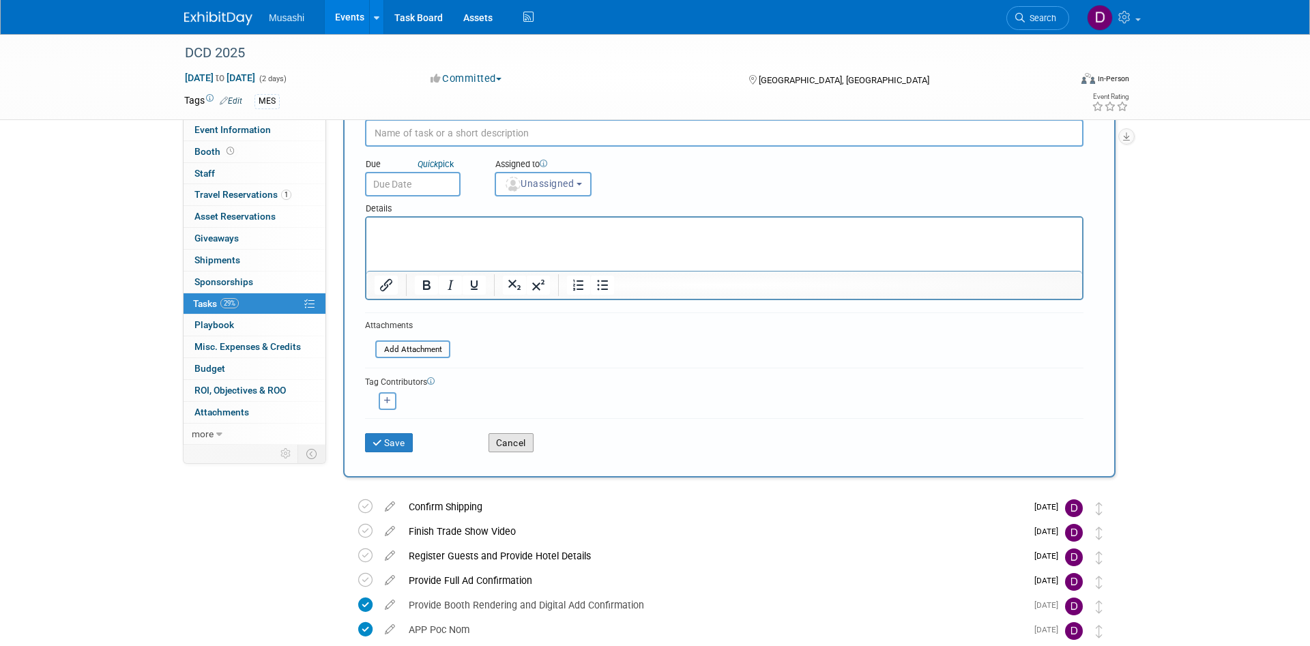
click at [521, 450] on button "Cancel" at bounding box center [510, 442] width 45 height 19
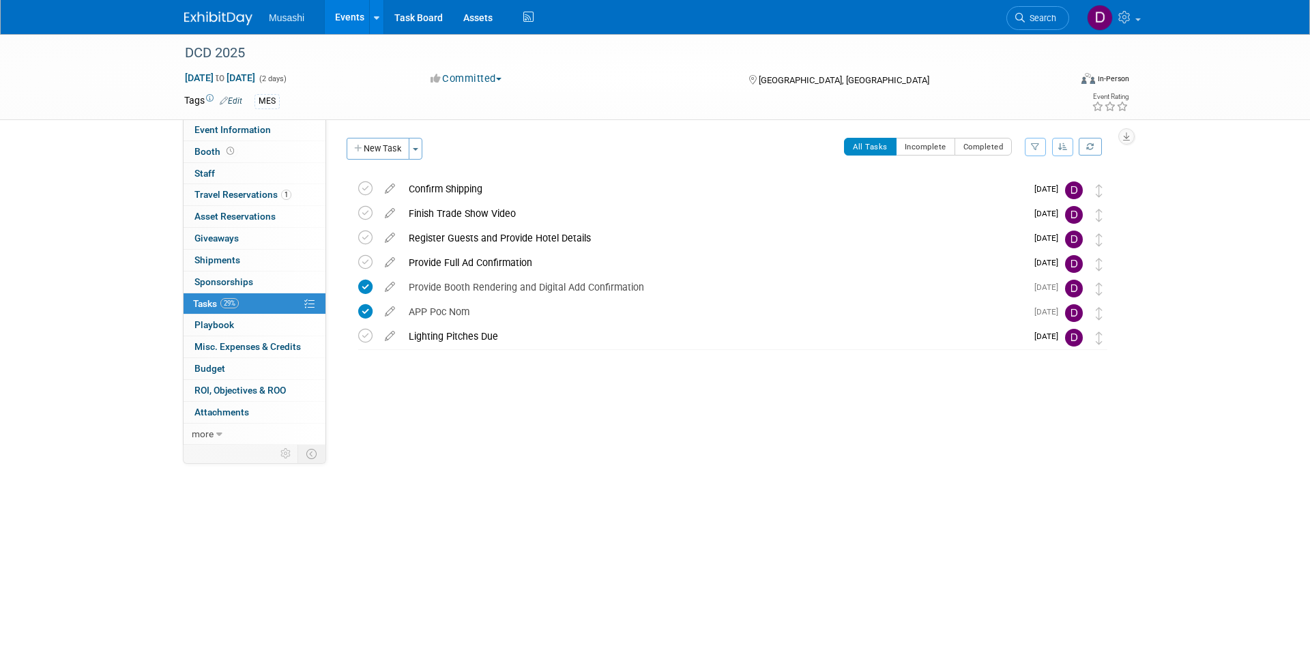
scroll to position [0, 0]
